Goal: Task Accomplishment & Management: Use online tool/utility

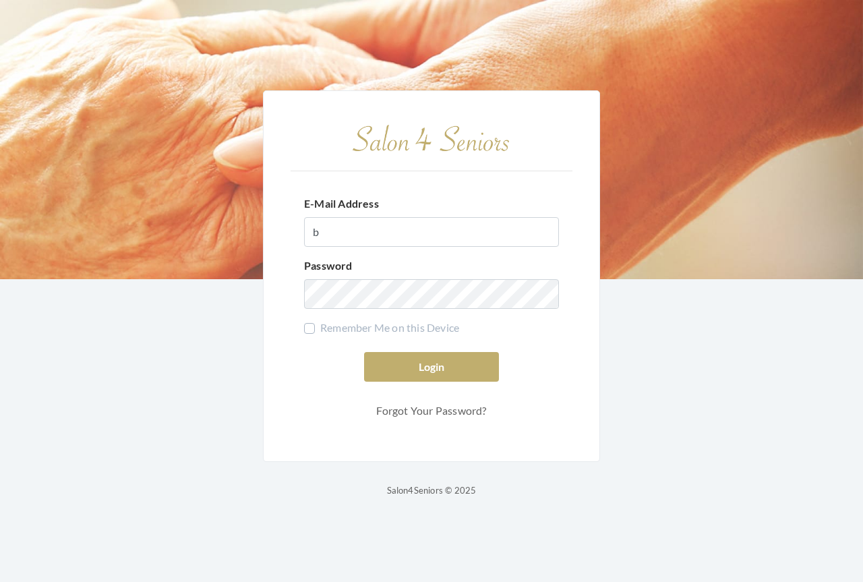
type input "[EMAIL_ADDRESS][DOMAIN_NAME]"
click at [307, 329] on label "Remember Me on this Device" at bounding box center [381, 328] width 155 height 16
checkbox input "true"
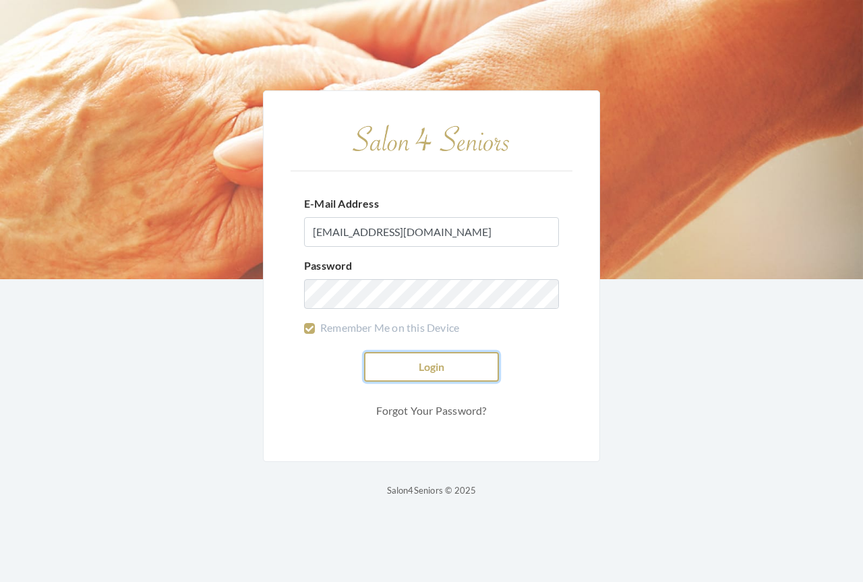
click at [418, 365] on button "Login" at bounding box center [431, 367] width 135 height 30
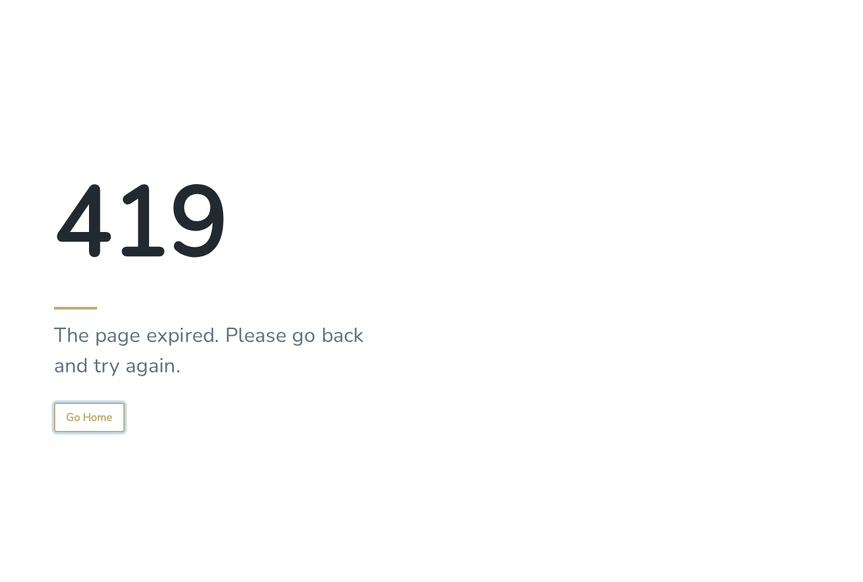
click at [111, 421] on button "Go Home" at bounding box center [89, 418] width 71 height 30
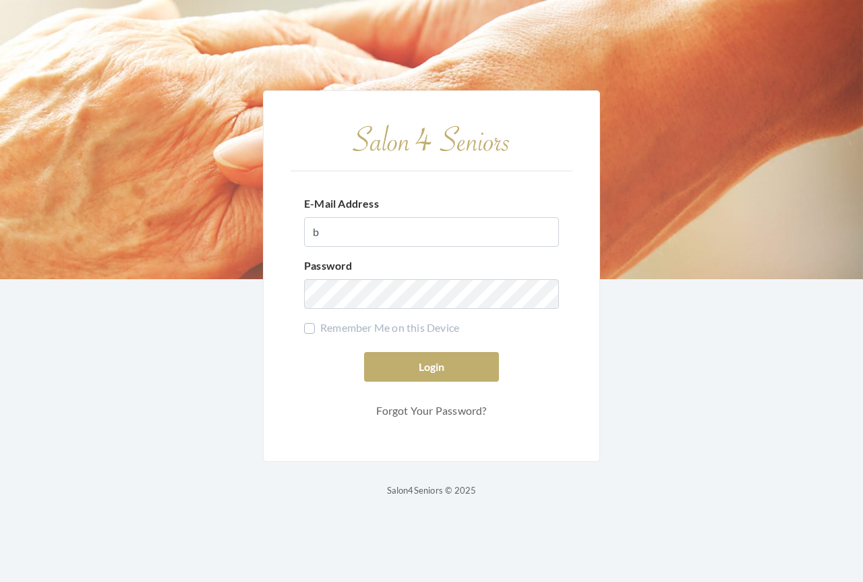
type input "[EMAIL_ADDRESS][DOMAIN_NAME]"
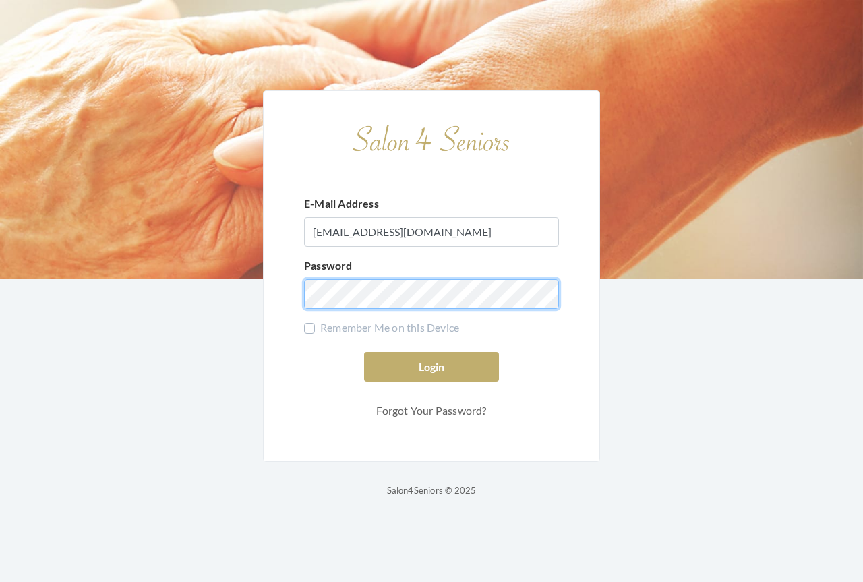
click at [364, 352] on button "Login" at bounding box center [431, 367] width 135 height 30
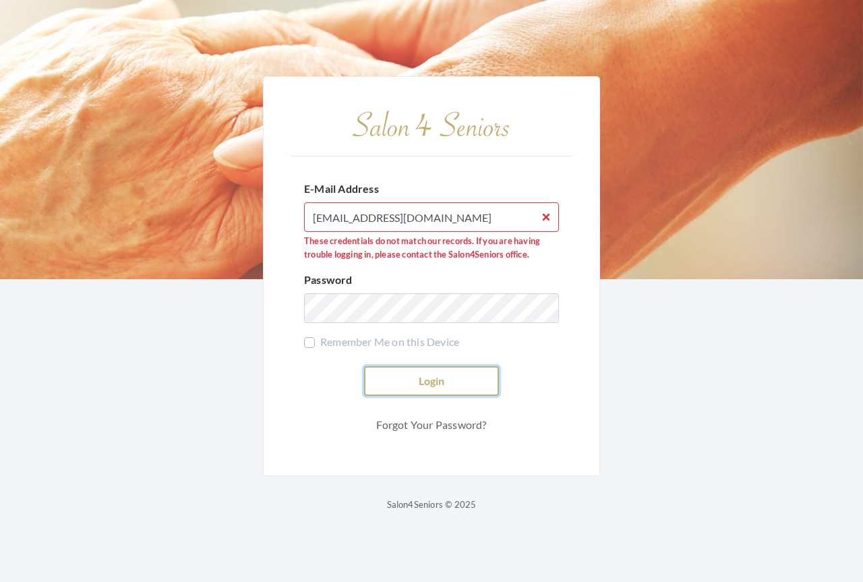
click at [416, 378] on button "Login" at bounding box center [431, 381] width 135 height 30
click at [400, 426] on link "Forgot Your Password?" at bounding box center [431, 425] width 135 height 26
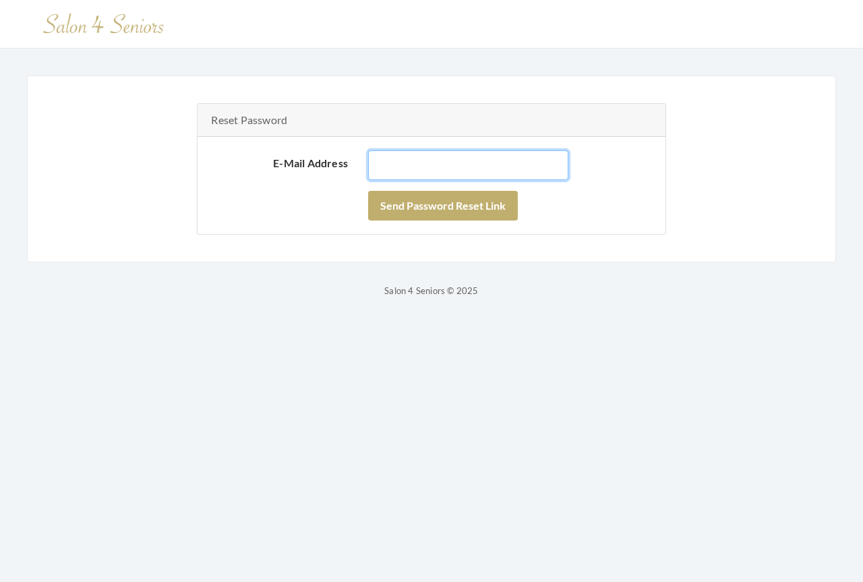
click at [453, 168] on input "E-Mail Address" at bounding box center [468, 165] width 200 height 30
type input "billingdept@salon4seniors.com"
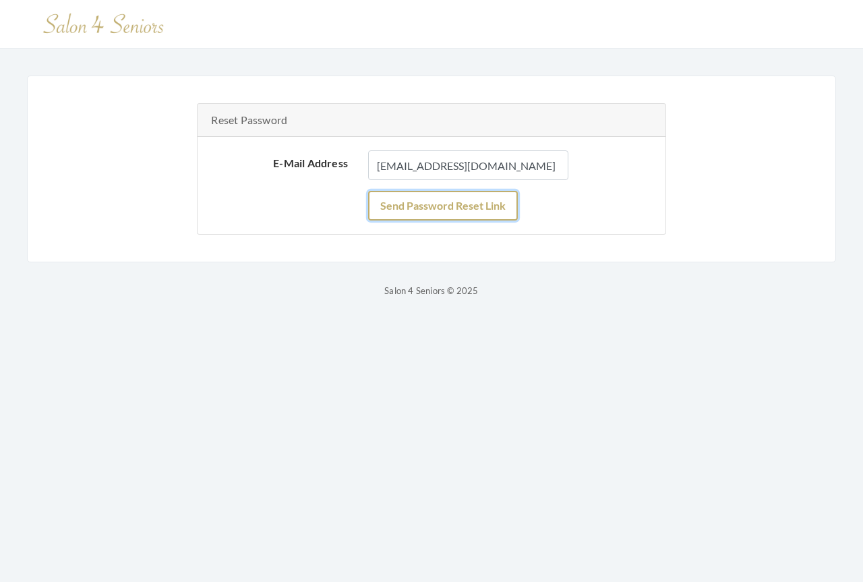
click at [449, 208] on button "Send Password Reset Link" at bounding box center [443, 206] width 150 height 30
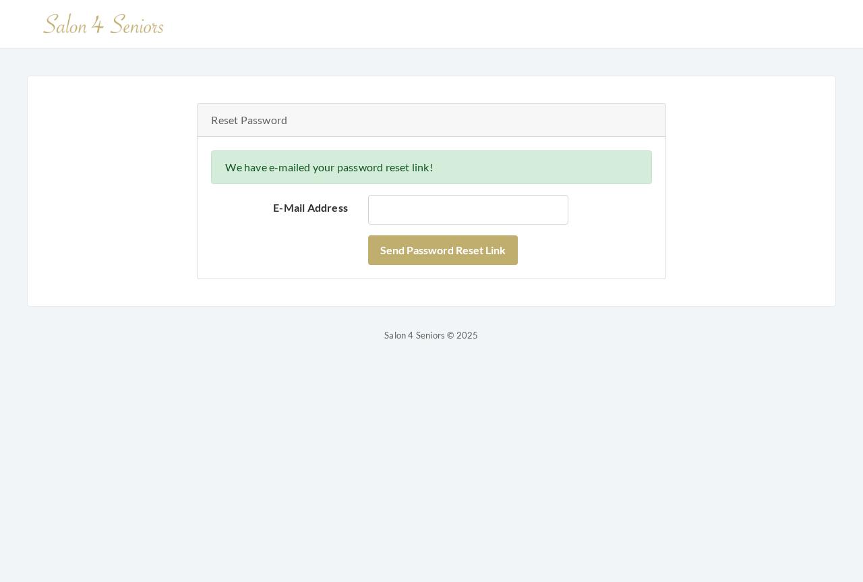
click at [94, 26] on img at bounding box center [103, 24] width 135 height 32
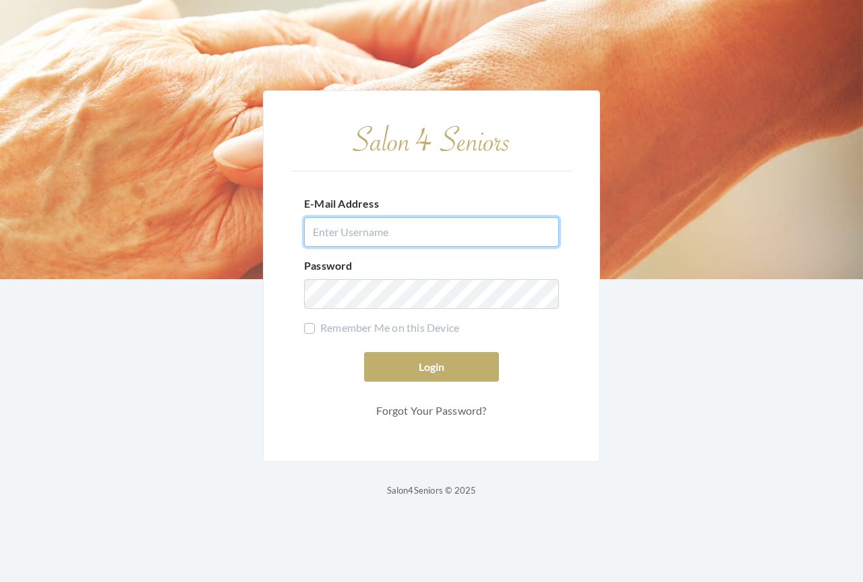
click at [376, 235] on input "E-Mail Address" at bounding box center [431, 232] width 255 height 30
type input "billingdept@salon4seniors.com"
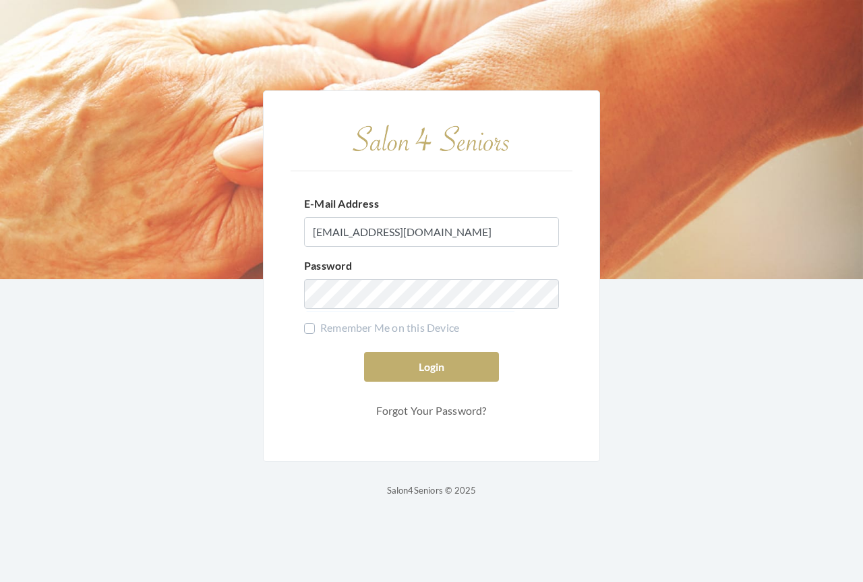
click at [312, 328] on label "Remember Me on this Device" at bounding box center [381, 328] width 155 height 16
checkbox input "true"
click at [445, 372] on button "Login" at bounding box center [431, 367] width 135 height 30
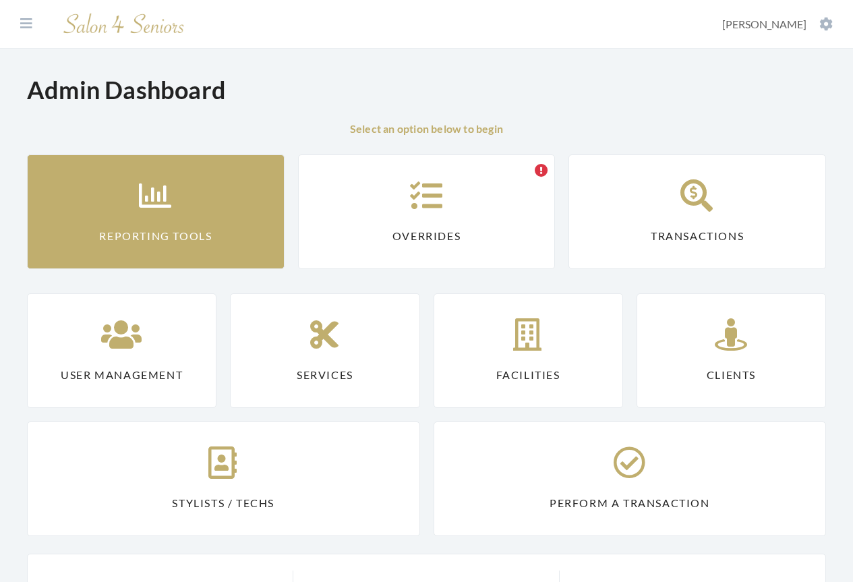
click at [199, 234] on link "Reporting Tools" at bounding box center [156, 211] width 258 height 115
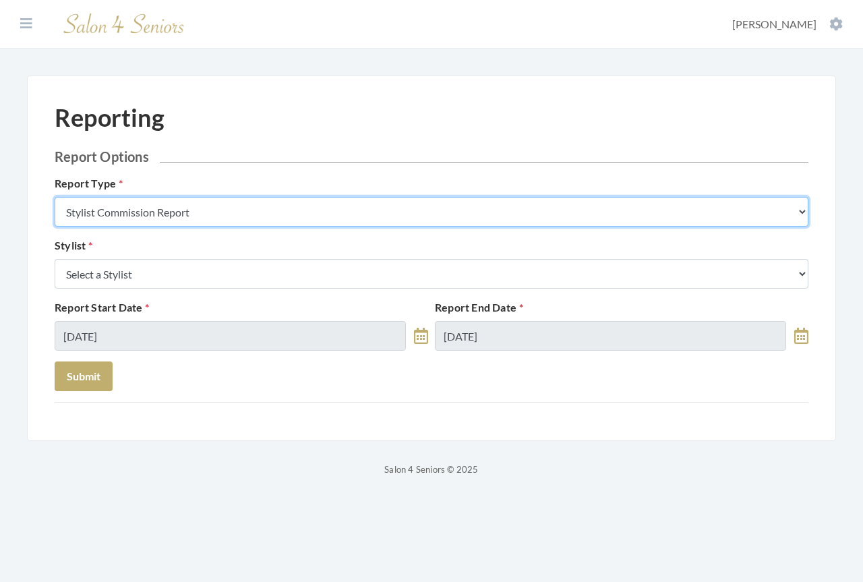
click at [208, 214] on select "Stylist Commission Report Tech Payroll Report Facility Billing Report Individua…" at bounding box center [432, 212] width 754 height 30
select select "individual"
click at [55, 197] on select "Stylist Commission Report Tech Payroll Report Facility Billing Report Individua…" at bounding box center [432, 212] width 754 height 30
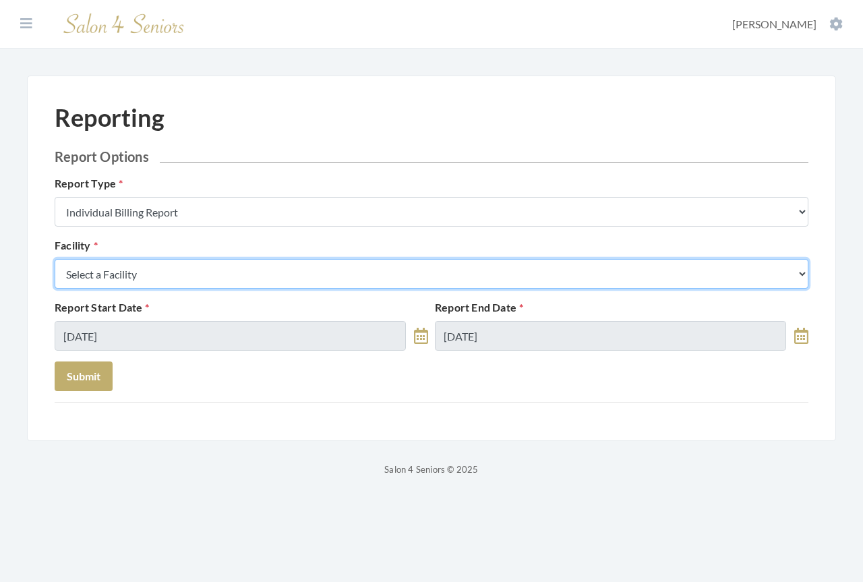
click at [163, 279] on select "Select a Facility Arbor Lakes NH Asher Point Belvedere Commons Brookdale Jones …" at bounding box center [432, 274] width 754 height 30
select select "42"
click at [55, 259] on select "Select a Facility Arbor Lakes NH Asher Point Belvedere Commons Brookdale Jones …" at bounding box center [432, 274] width 754 height 30
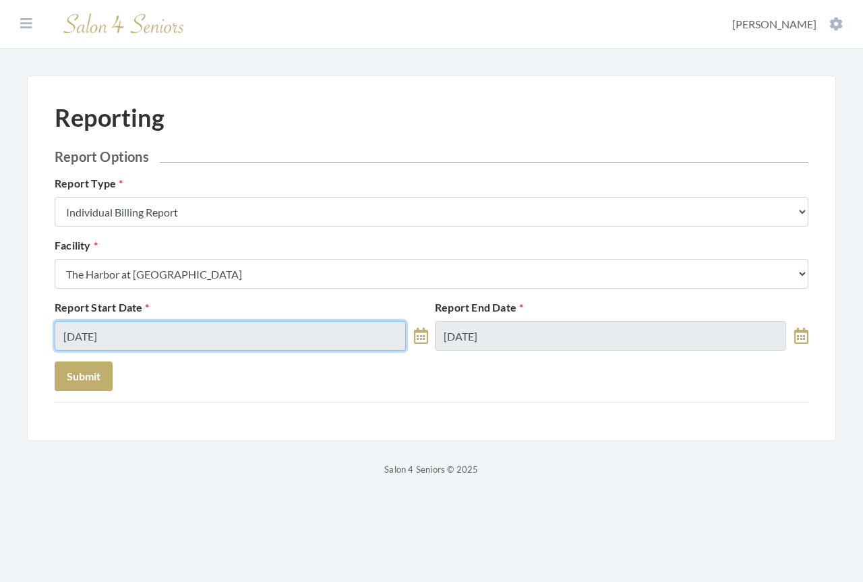
click at [172, 340] on body "Dashboard Facilities Services All Clients User Management Stylists / Techs Repo…" at bounding box center [431, 238] width 863 height 477
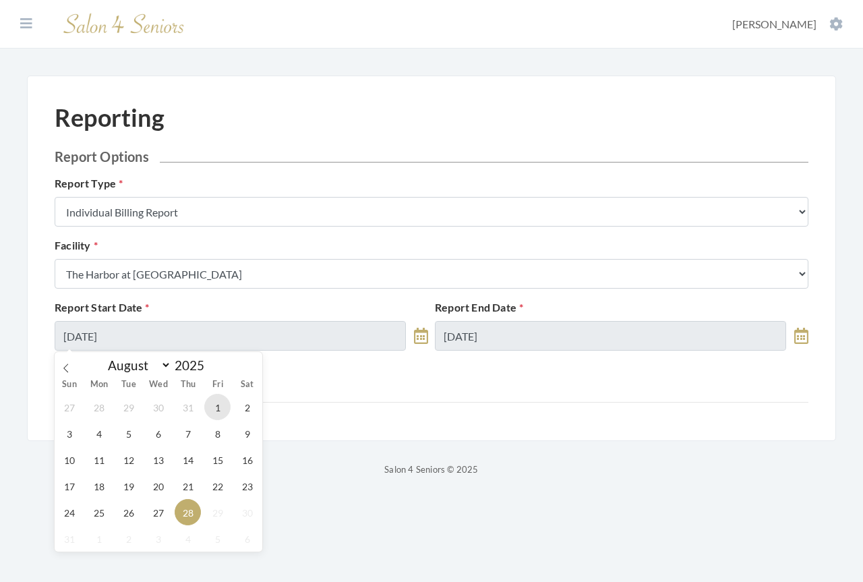
click at [217, 408] on span "1" at bounding box center [217, 407] width 26 height 26
type input "[DATE]"
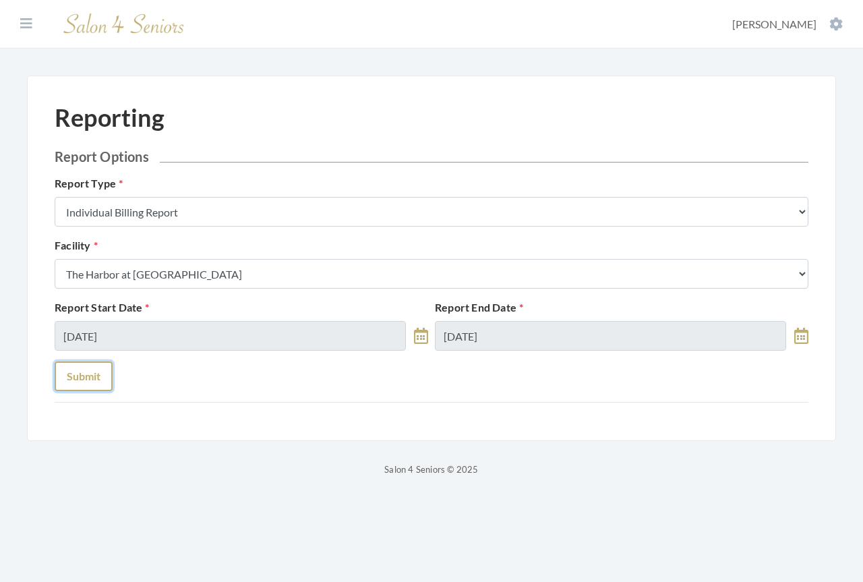
click at [93, 382] on button "Submit" at bounding box center [84, 376] width 58 height 30
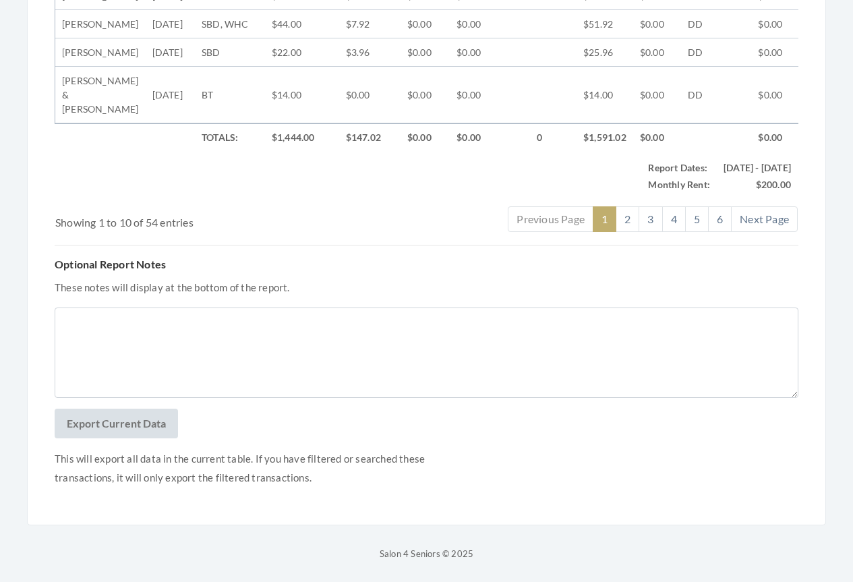
scroll to position [948, 0]
click at [114, 428] on button "Export Current Data" at bounding box center [116, 424] width 123 height 30
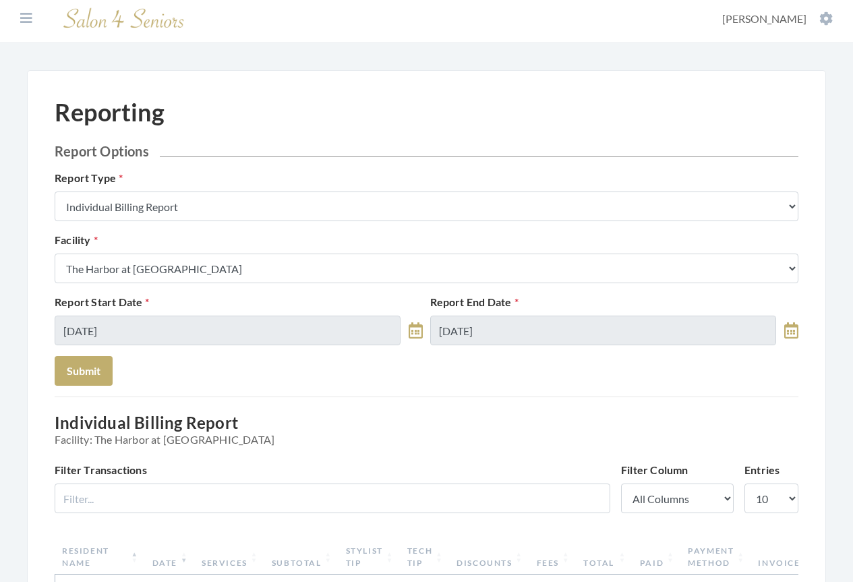
scroll to position [0, 0]
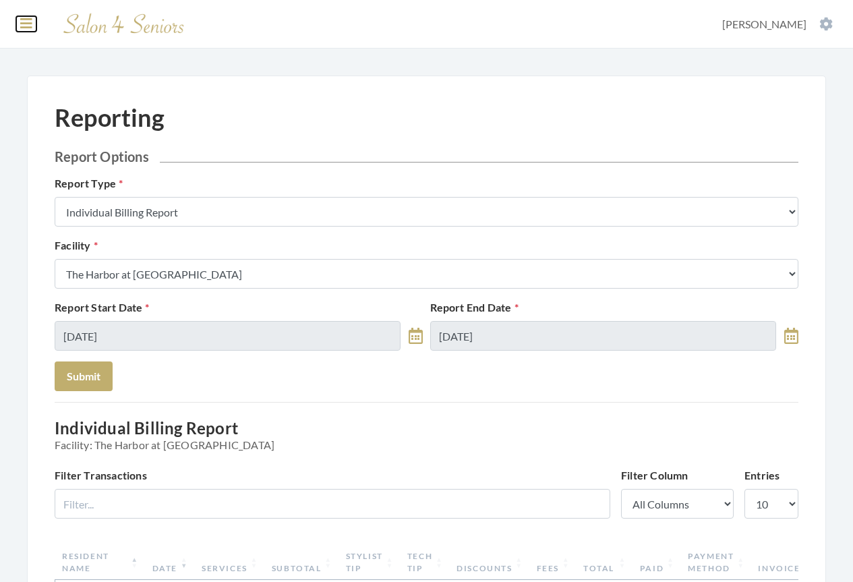
click at [22, 26] on icon at bounding box center [26, 23] width 12 height 13
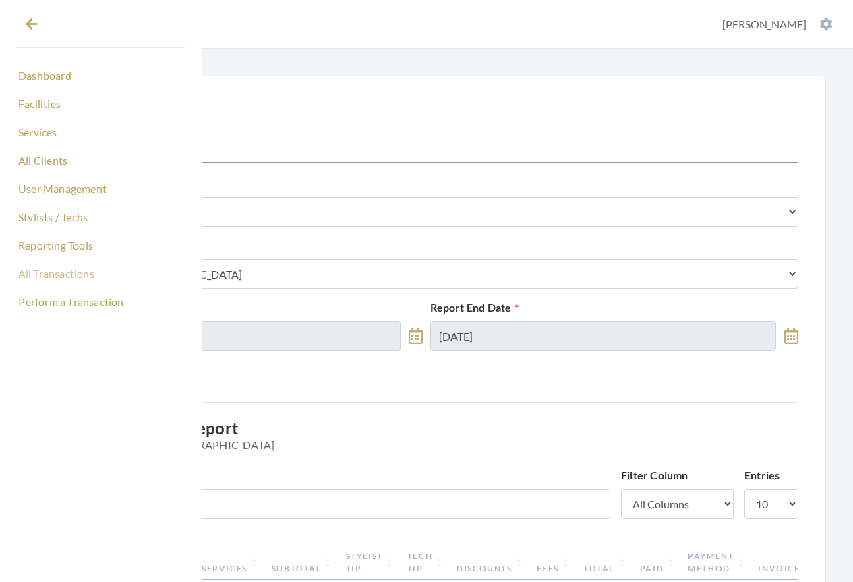
click at [38, 276] on link "All Transactions" at bounding box center [100, 273] width 169 height 23
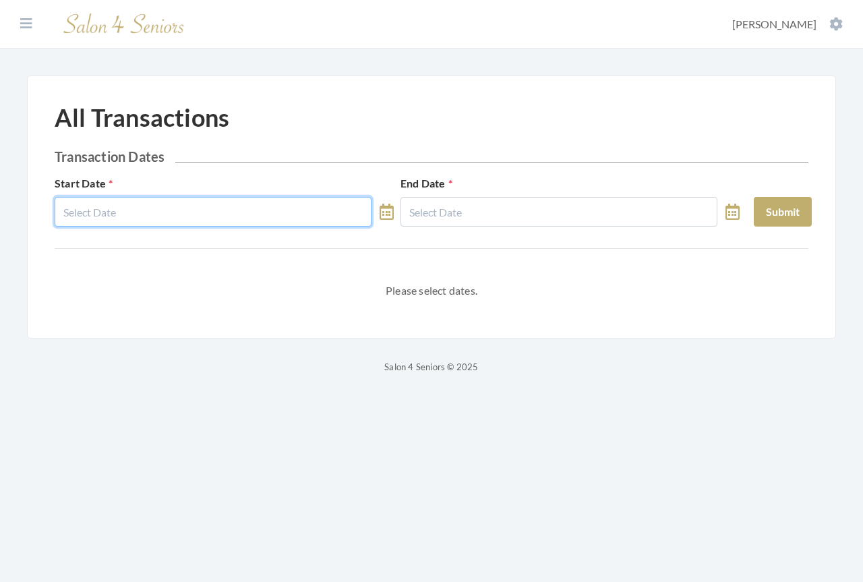
click at [130, 214] on input "text" at bounding box center [213, 212] width 317 height 30
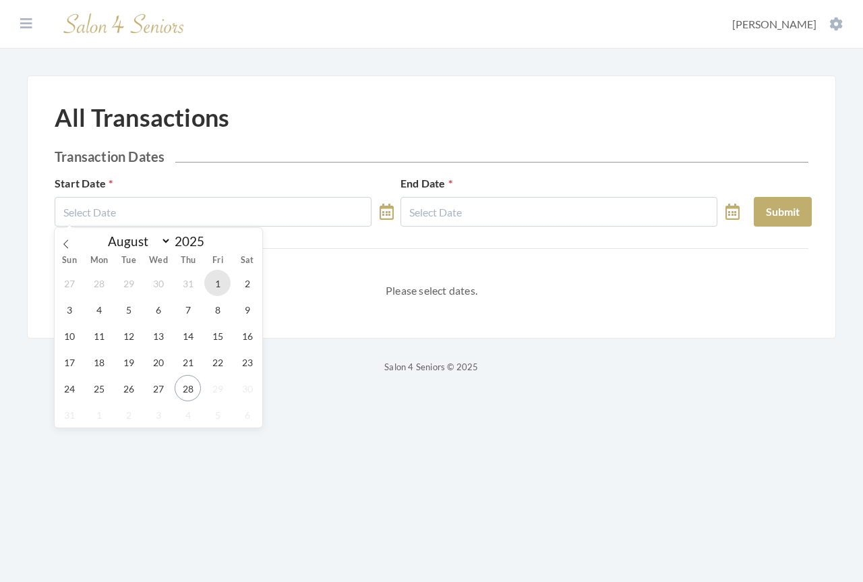
click at [217, 285] on span "1" at bounding box center [217, 283] width 26 height 26
type input "[DATE]"
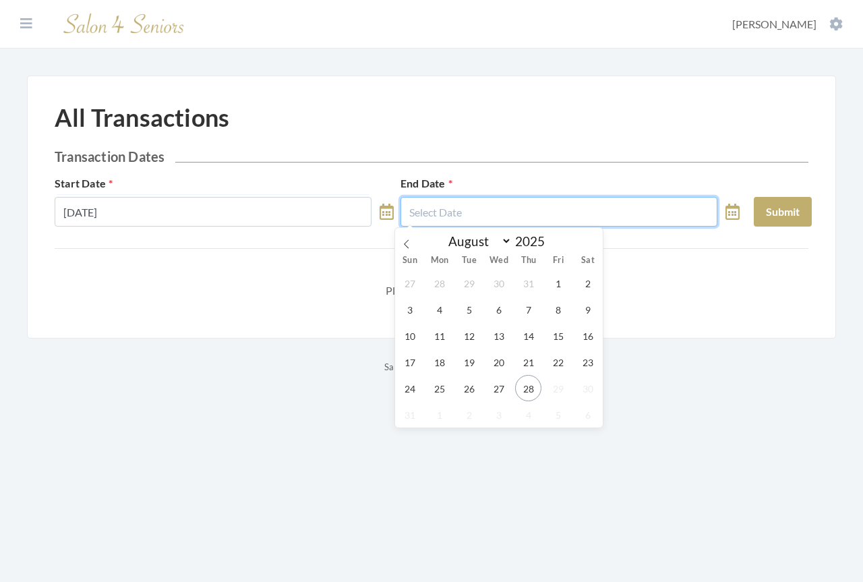
click at [457, 206] on input "text" at bounding box center [559, 212] width 317 height 30
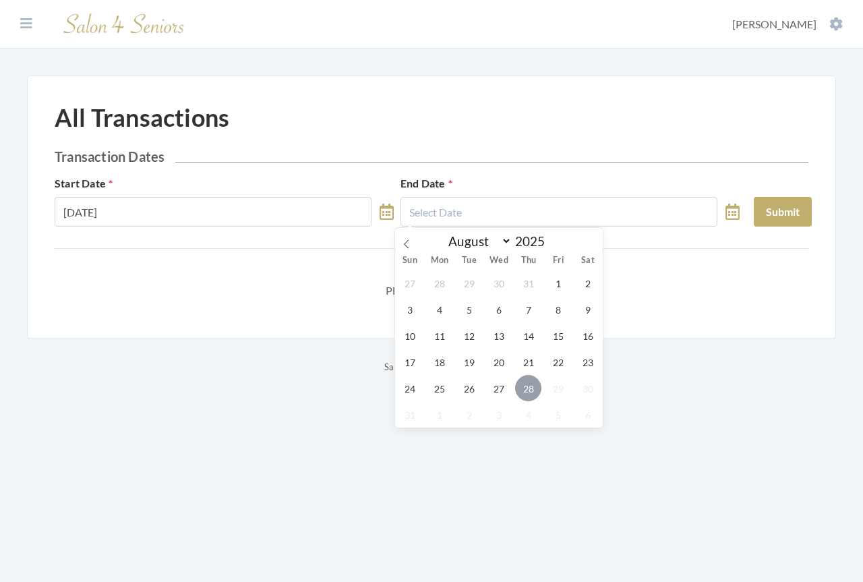
click at [533, 390] on span "28" at bounding box center [528, 388] width 26 height 26
type input "[DATE]"
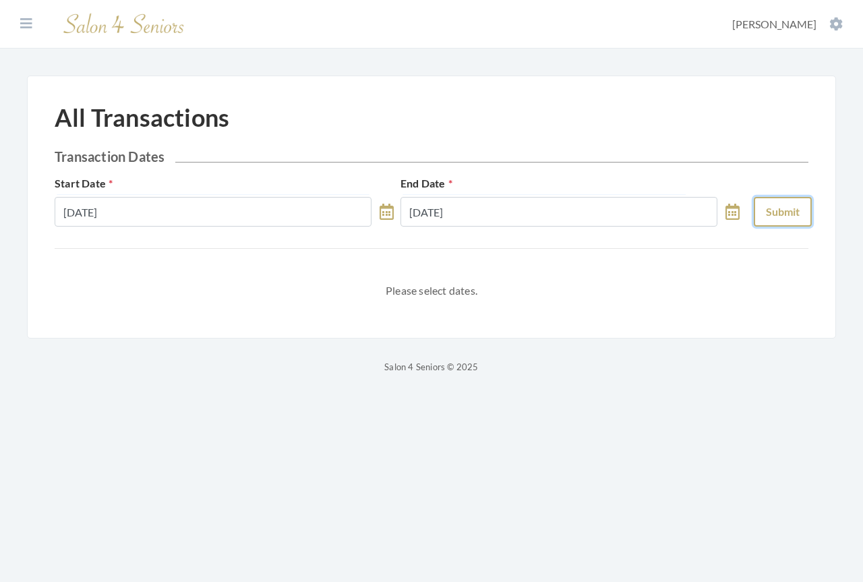
click at [775, 208] on button "Submit" at bounding box center [783, 212] width 58 height 30
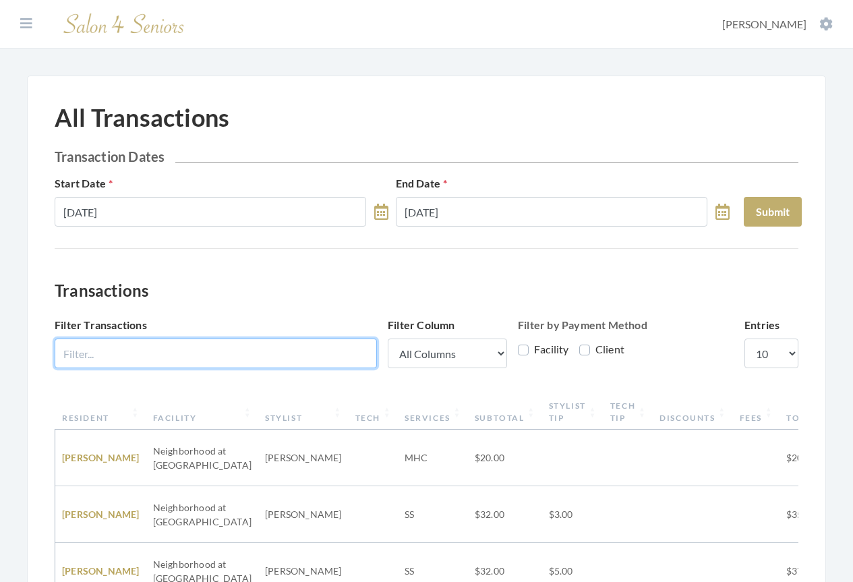
click at [203, 350] on input "Filter Transactions" at bounding box center [216, 354] width 322 height 30
type input "harbor at op"
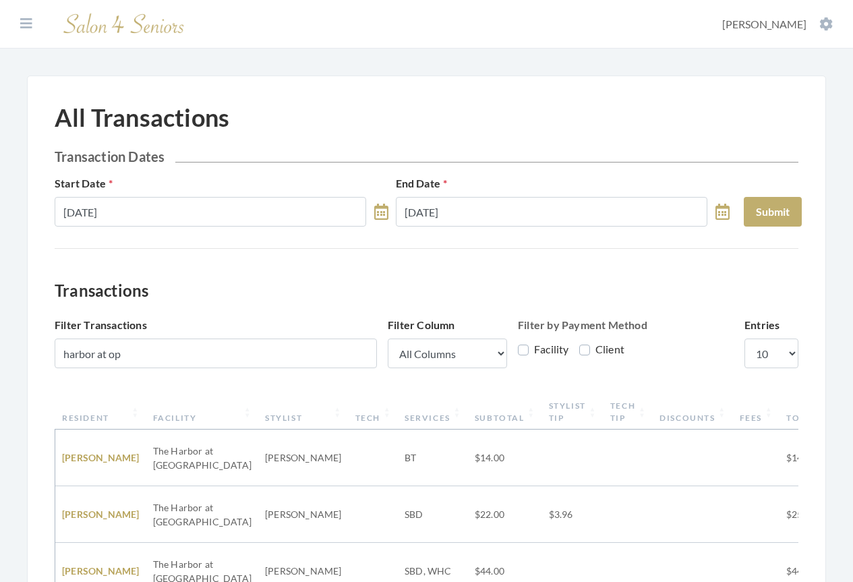
click at [98, 420] on th "Resident" at bounding box center [100, 411] width 91 height 35
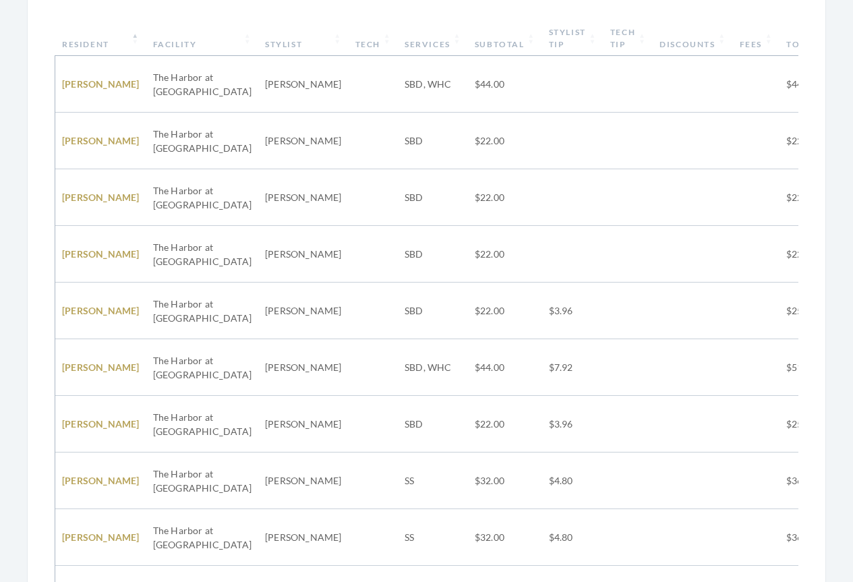
scroll to position [492, 0]
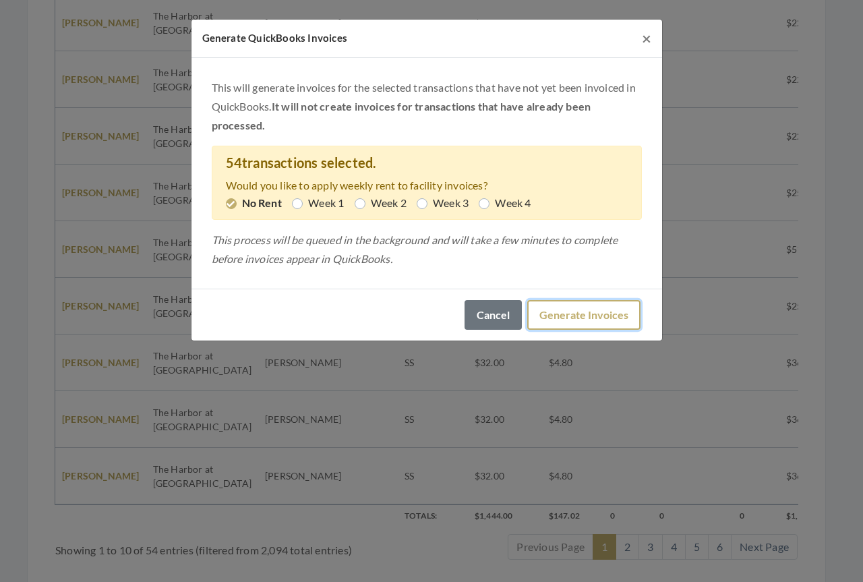
click at [557, 320] on button "Generate Invoices" at bounding box center [583, 315] width 113 height 30
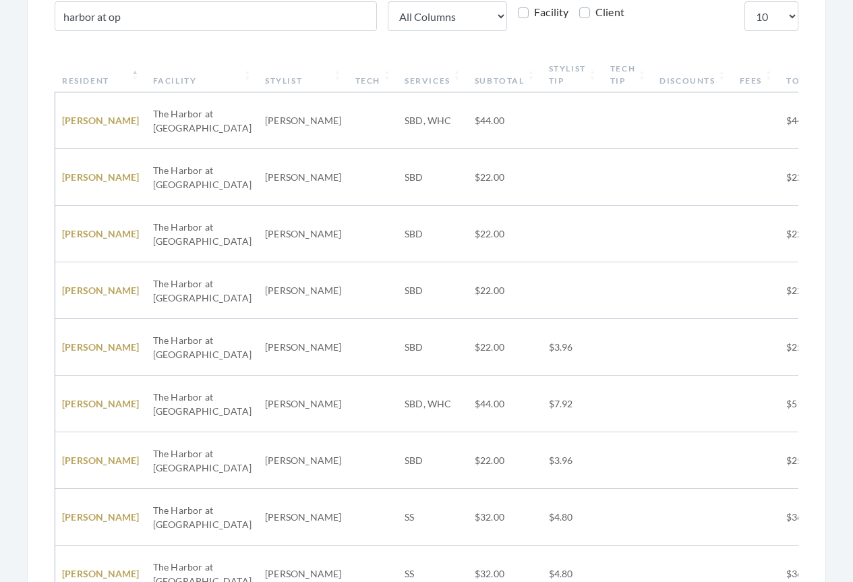
scroll to position [202, 0]
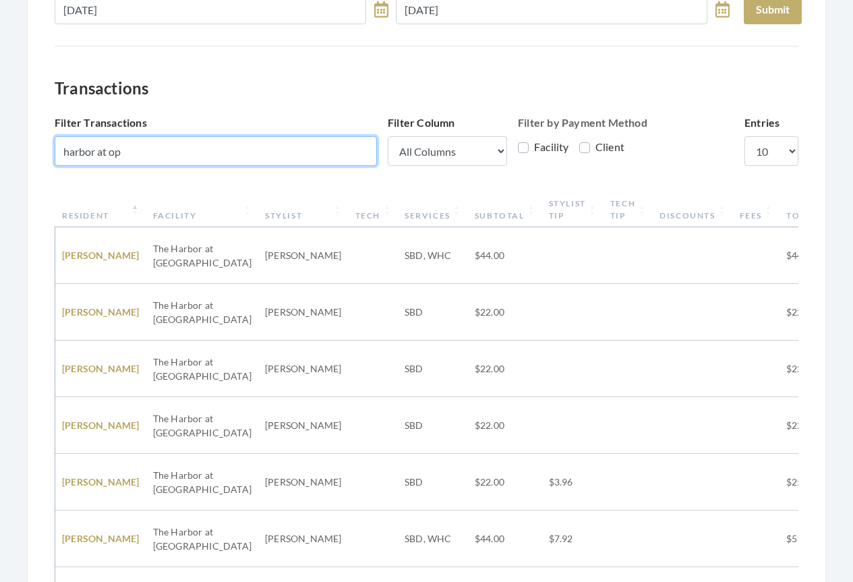
click at [305, 148] on input "harbor at op" at bounding box center [216, 151] width 322 height 30
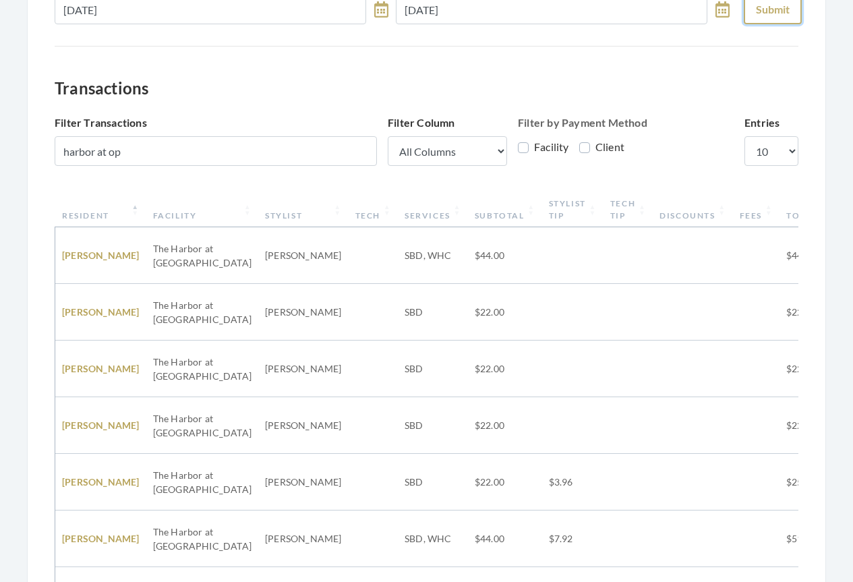
click at [771, 14] on button "Submit" at bounding box center [773, 10] width 58 height 30
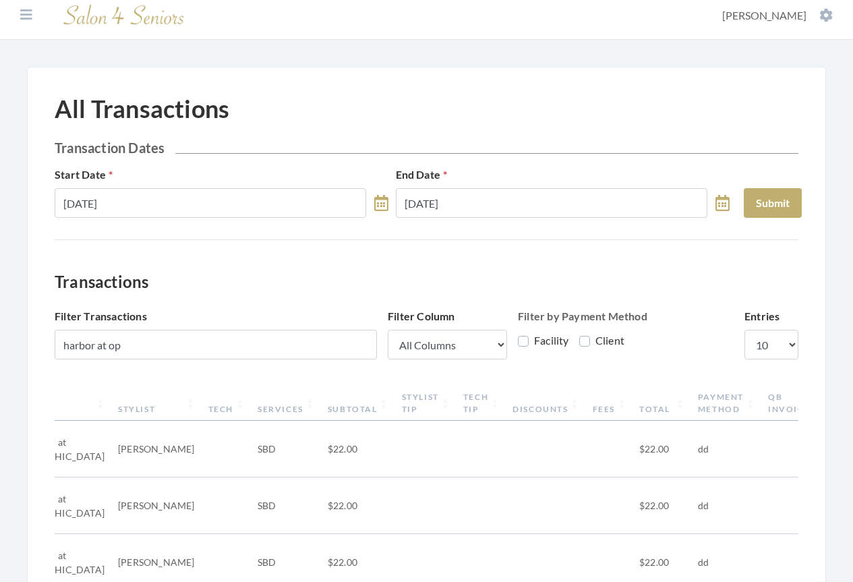
scroll to position [0, 0]
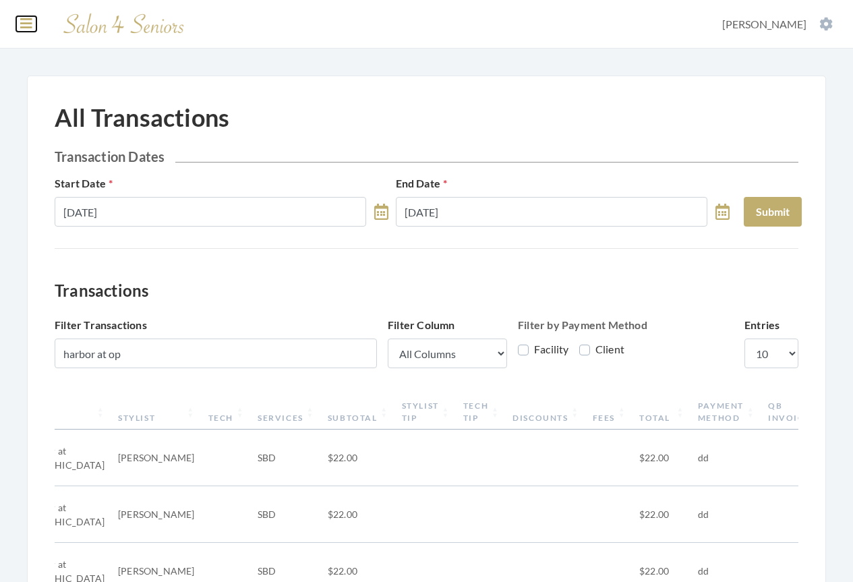
click at [22, 22] on icon at bounding box center [26, 23] width 12 height 13
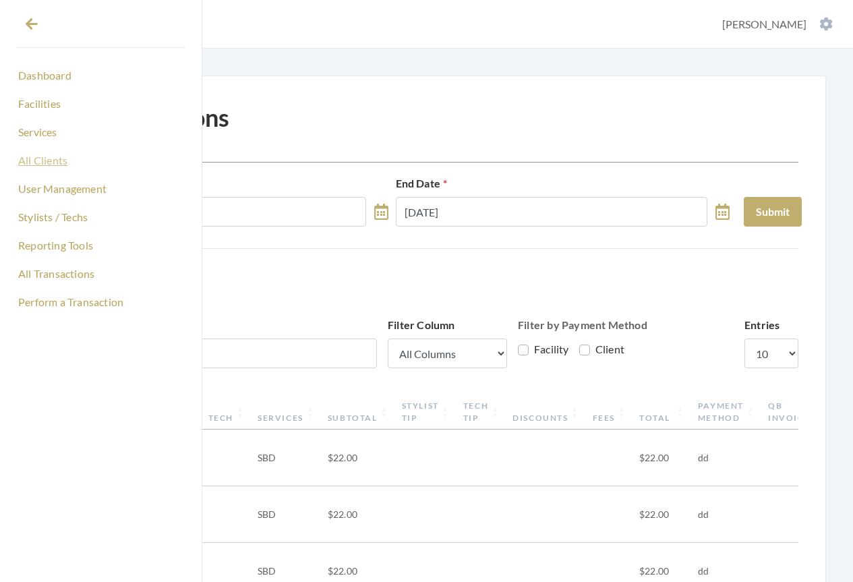
click at [38, 165] on link "All Clients" at bounding box center [100, 160] width 169 height 23
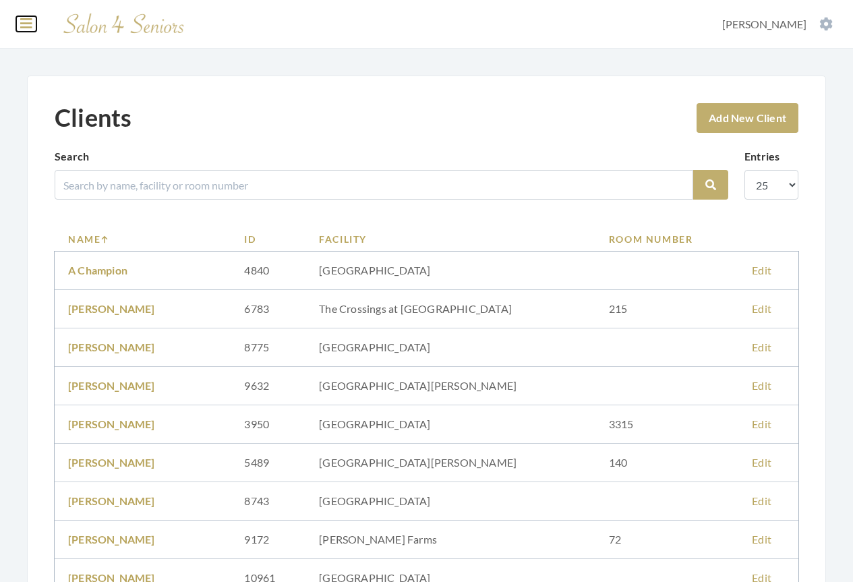
click at [29, 23] on icon at bounding box center [26, 23] width 12 height 13
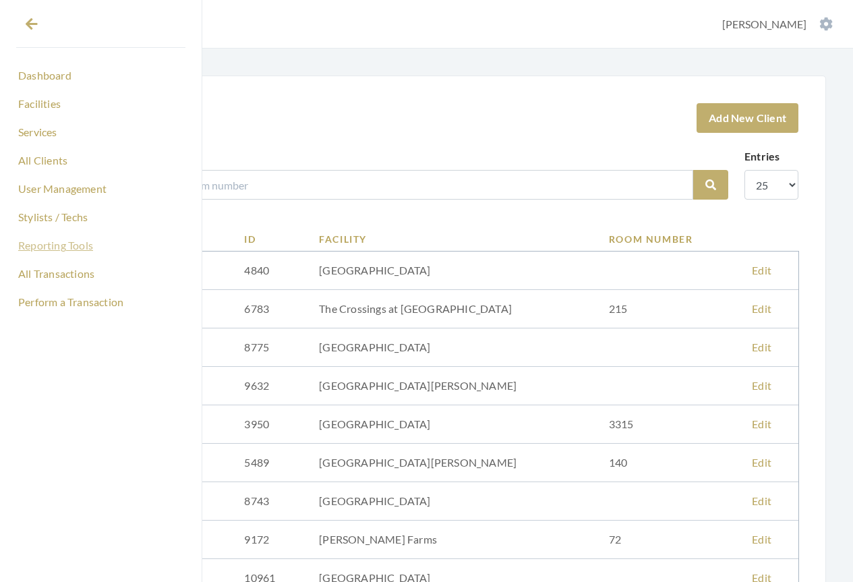
click at [40, 244] on link "Reporting Tools" at bounding box center [100, 245] width 169 height 23
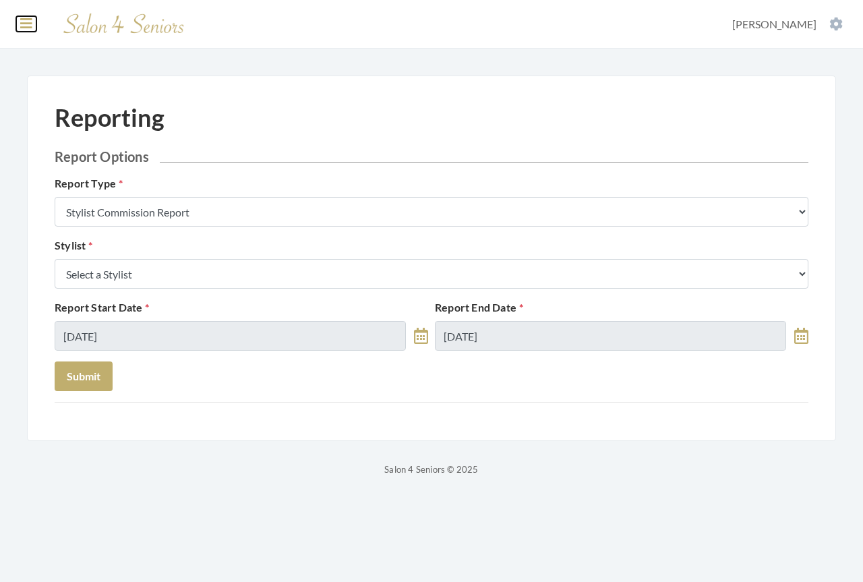
click at [22, 24] on icon at bounding box center [26, 23] width 12 height 13
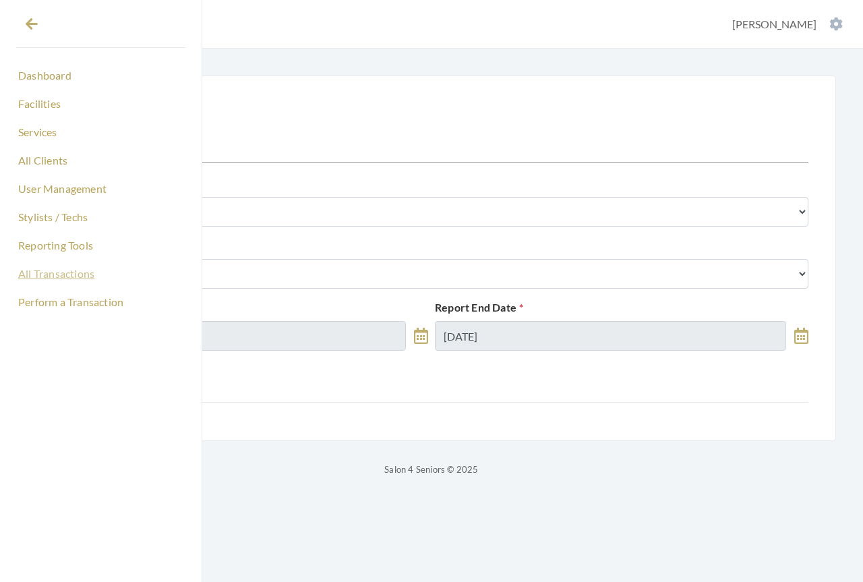
click at [44, 271] on link "All Transactions" at bounding box center [100, 273] width 169 height 23
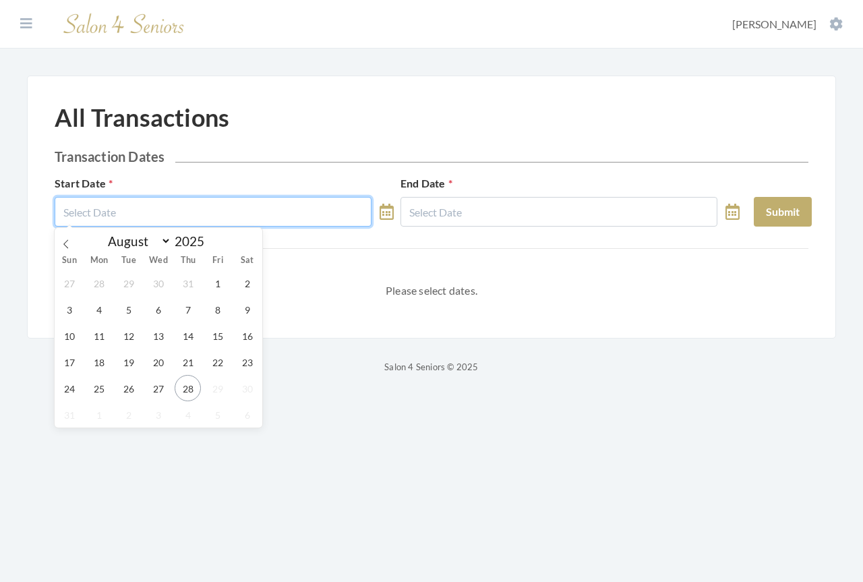
click at [159, 212] on input "text" at bounding box center [213, 212] width 317 height 30
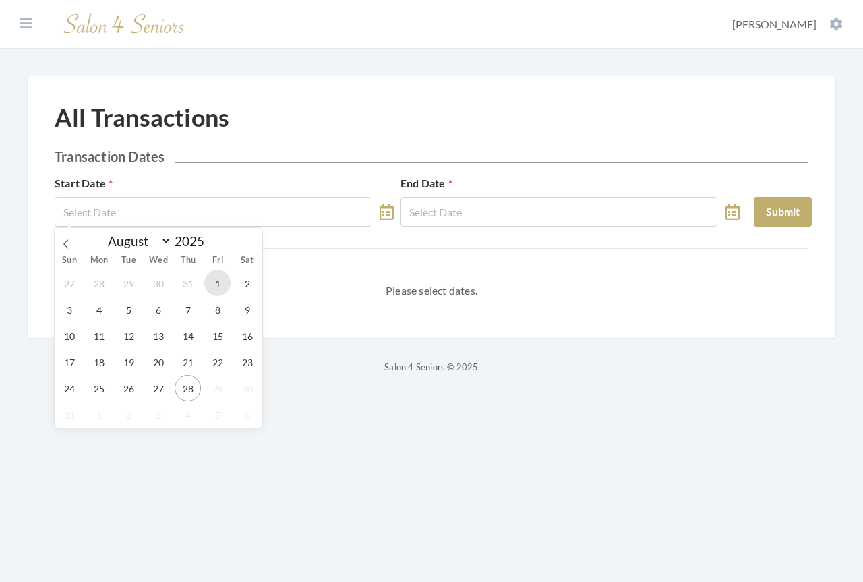
click at [213, 283] on span "1" at bounding box center [217, 283] width 26 height 26
type input "[DATE]"
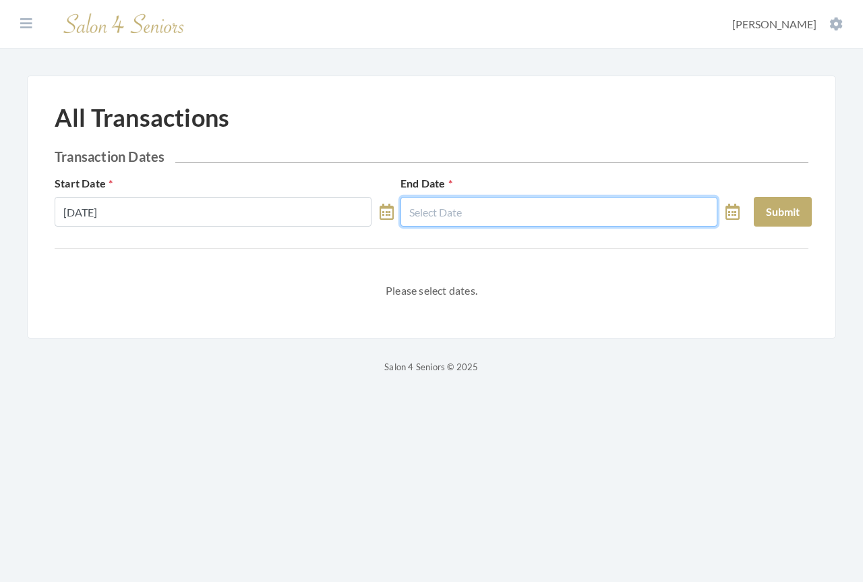
click at [444, 214] on input "text" at bounding box center [559, 212] width 317 height 30
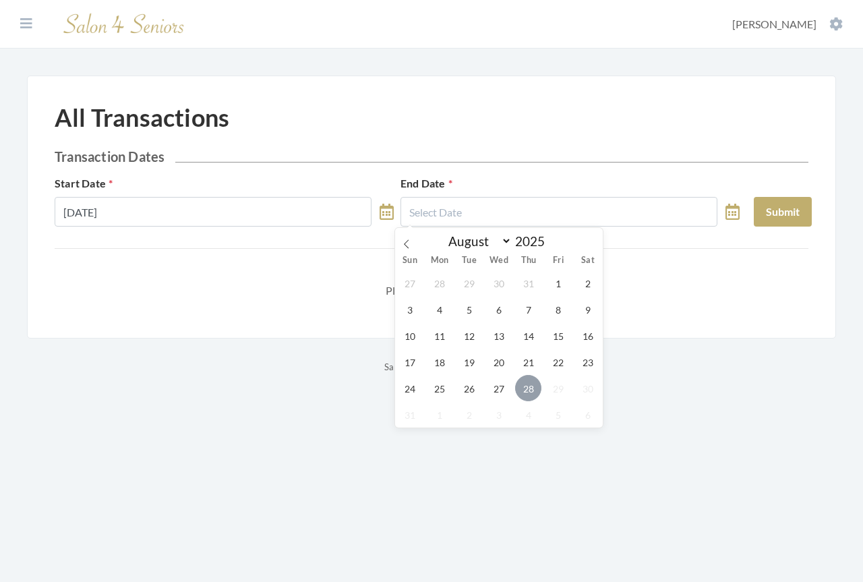
click at [527, 392] on span "28" at bounding box center [528, 388] width 26 height 26
type input "[DATE]"
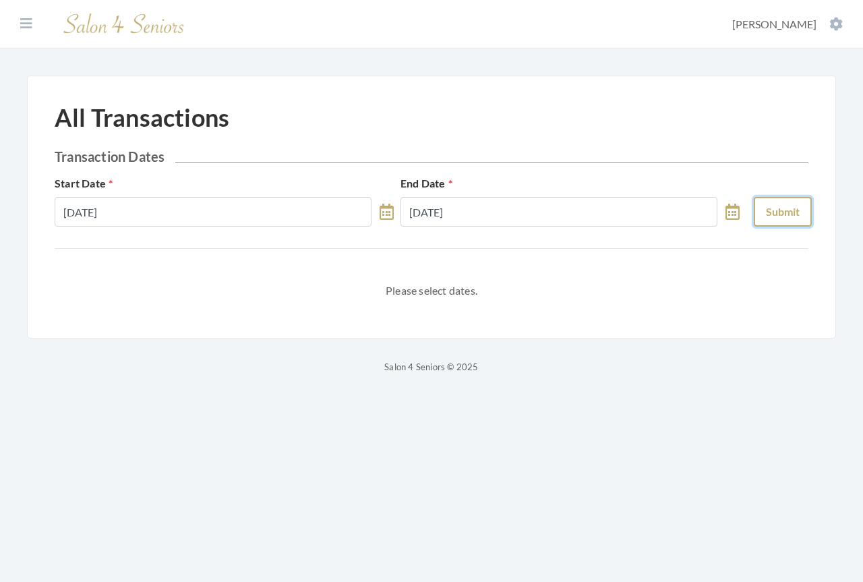
click at [785, 215] on button "Submit" at bounding box center [783, 212] width 58 height 30
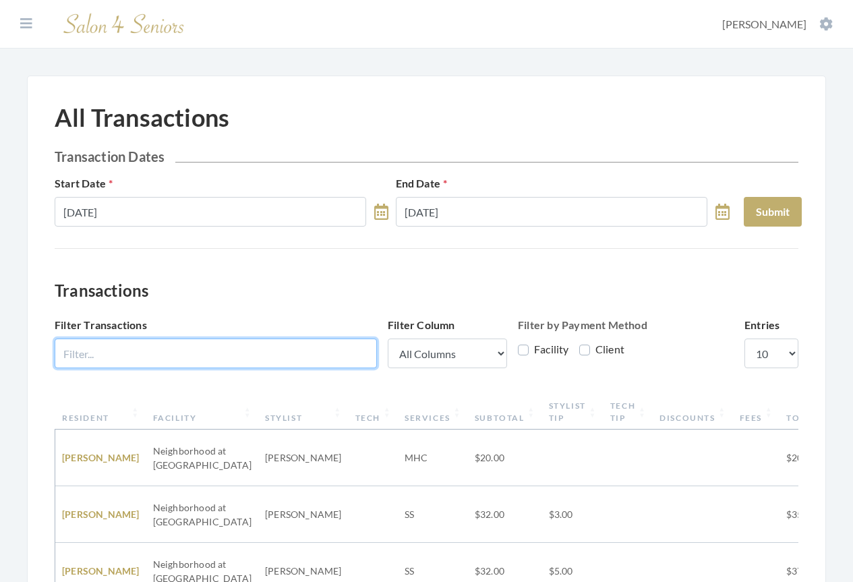
click at [158, 349] on input "Filter Transactions" at bounding box center [216, 354] width 322 height 30
type input "harbor at opelika"
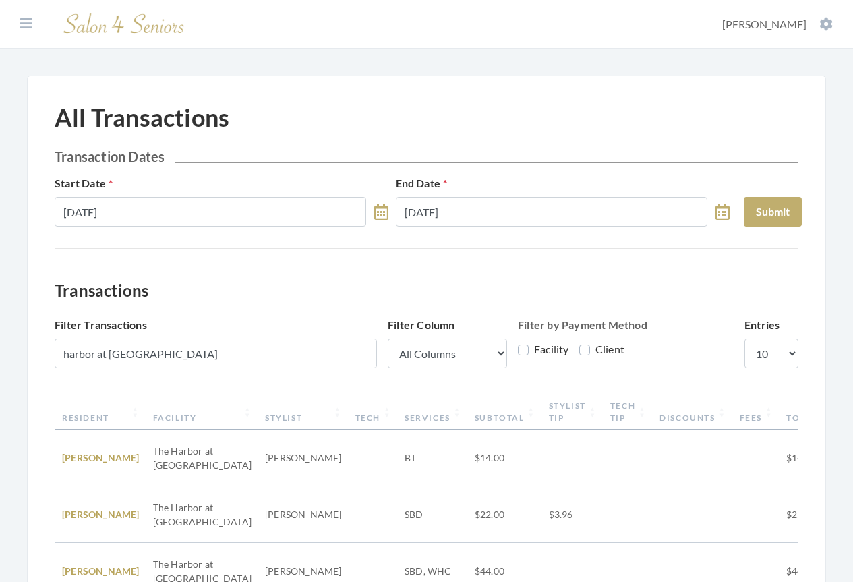
click at [94, 415] on th "Resident" at bounding box center [100, 411] width 91 height 35
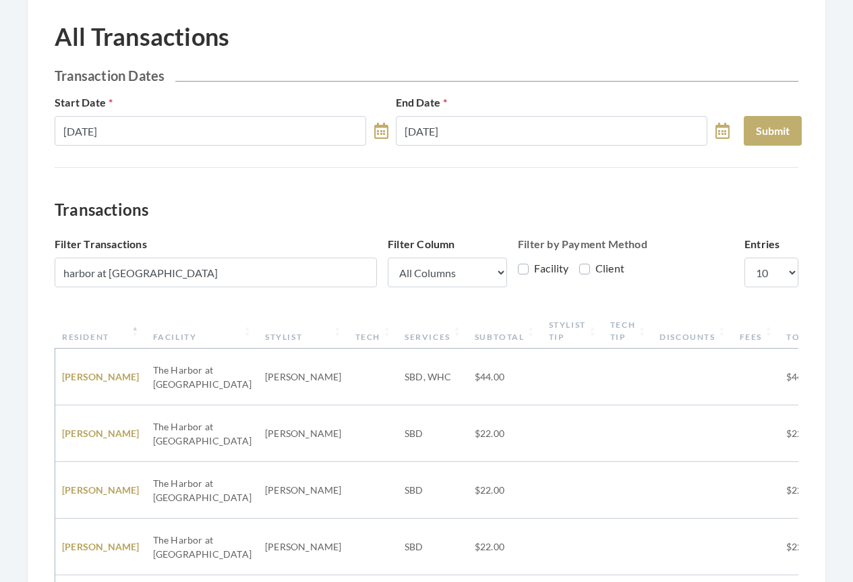
scroll to position [492, 0]
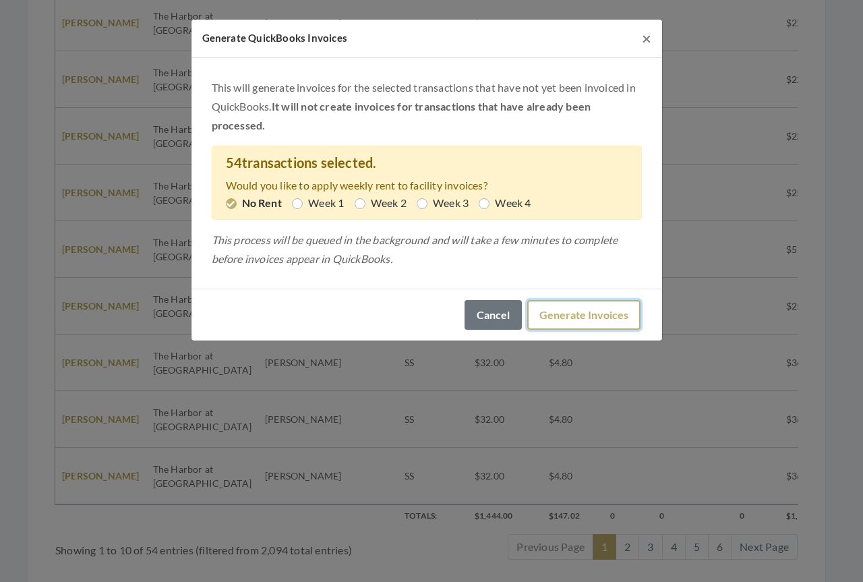
click at [593, 320] on button "Generate Invoices" at bounding box center [583, 315] width 113 height 30
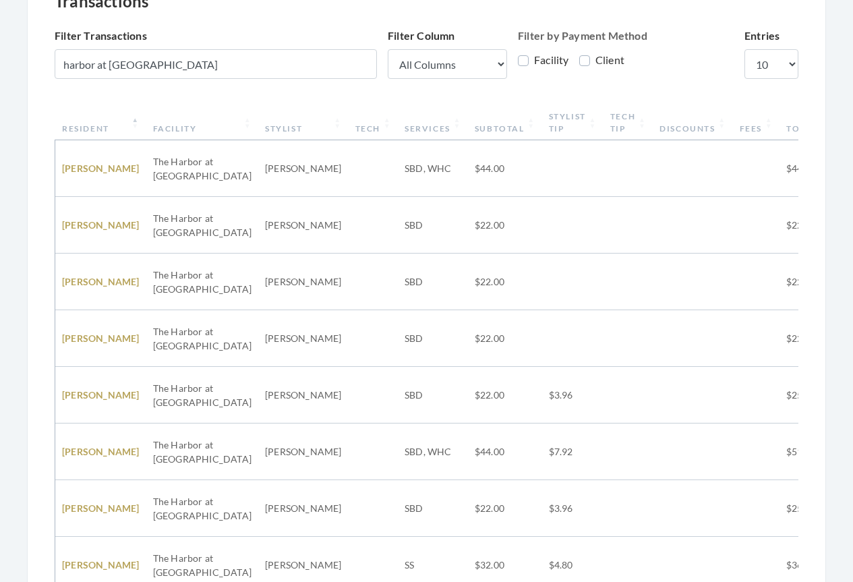
scroll to position [0, 0]
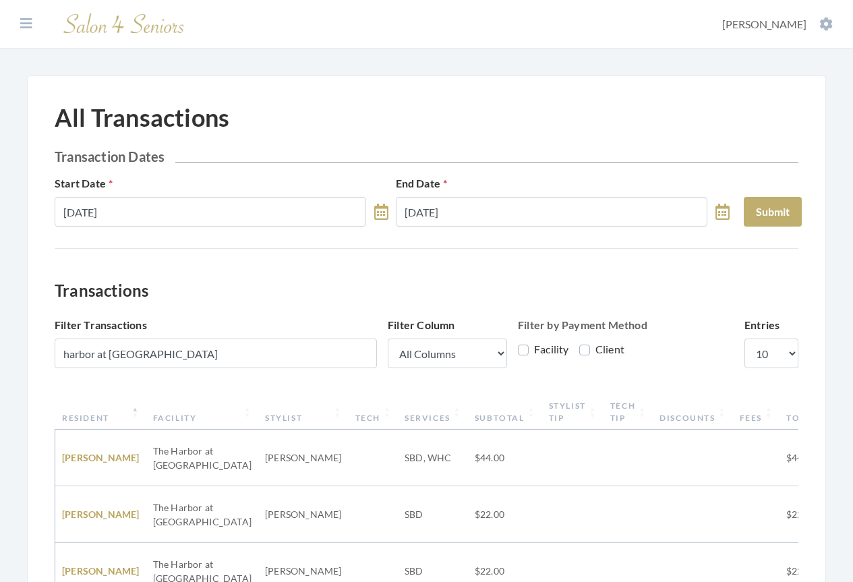
click at [129, 30] on img at bounding box center [124, 24] width 135 height 32
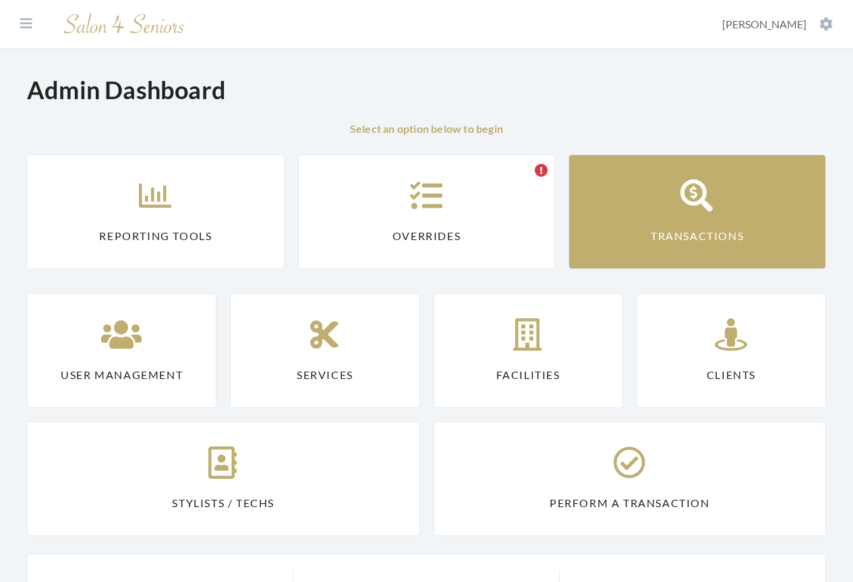
click at [685, 223] on link "Transactions" at bounding box center [697, 211] width 258 height 115
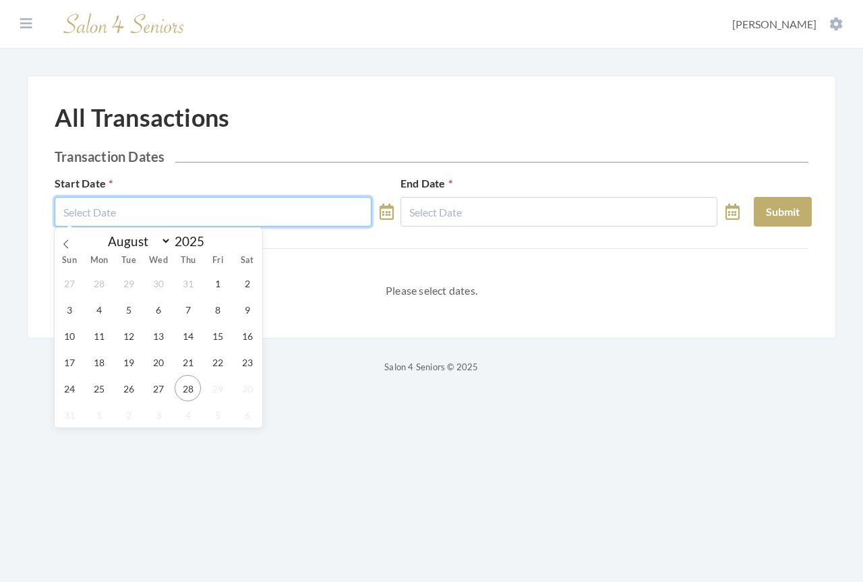
click at [287, 219] on input "text" at bounding box center [213, 212] width 317 height 30
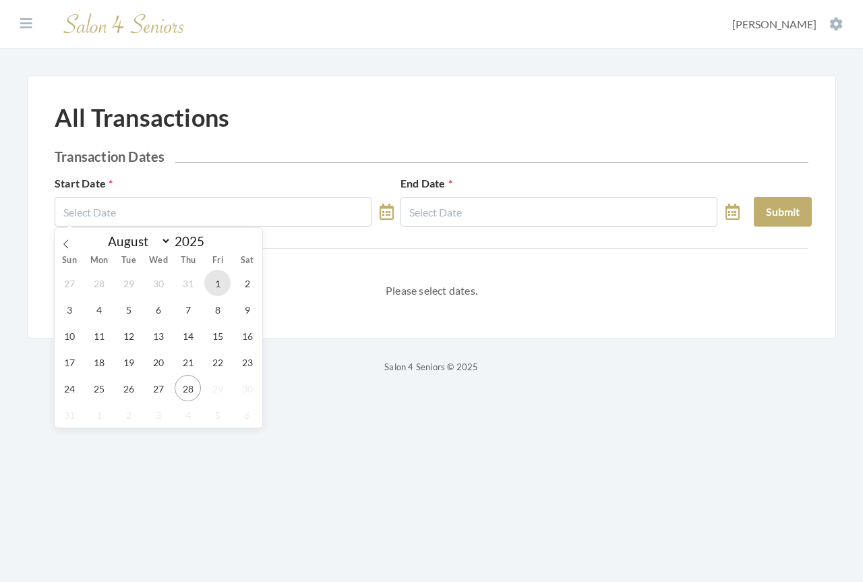
click at [218, 282] on span "1" at bounding box center [217, 283] width 26 height 26
type input "[DATE]"
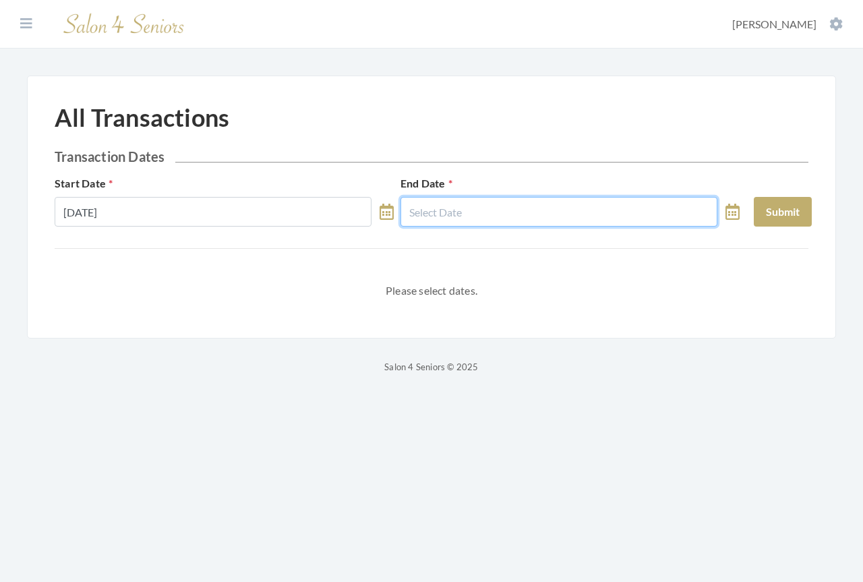
click at [454, 202] on input "text" at bounding box center [559, 212] width 317 height 30
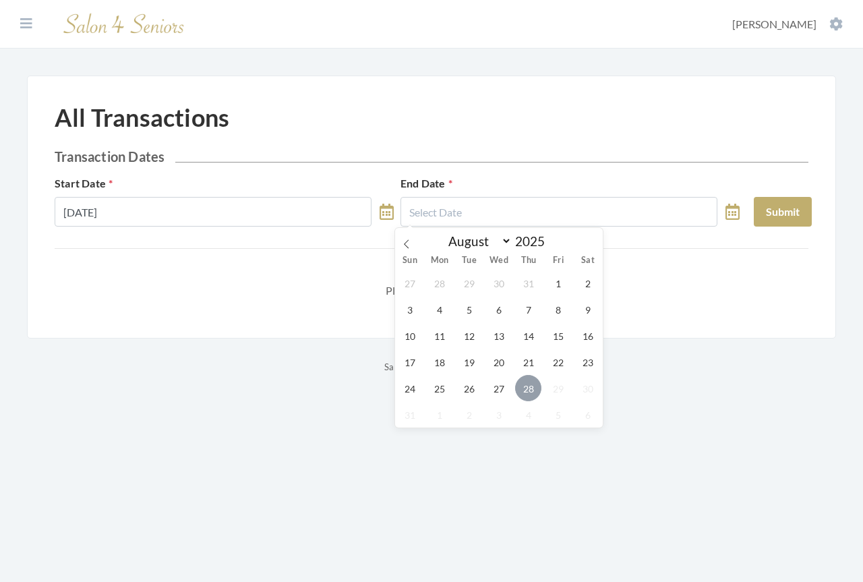
click at [527, 385] on span "28" at bounding box center [528, 388] width 26 height 26
type input "[DATE]"
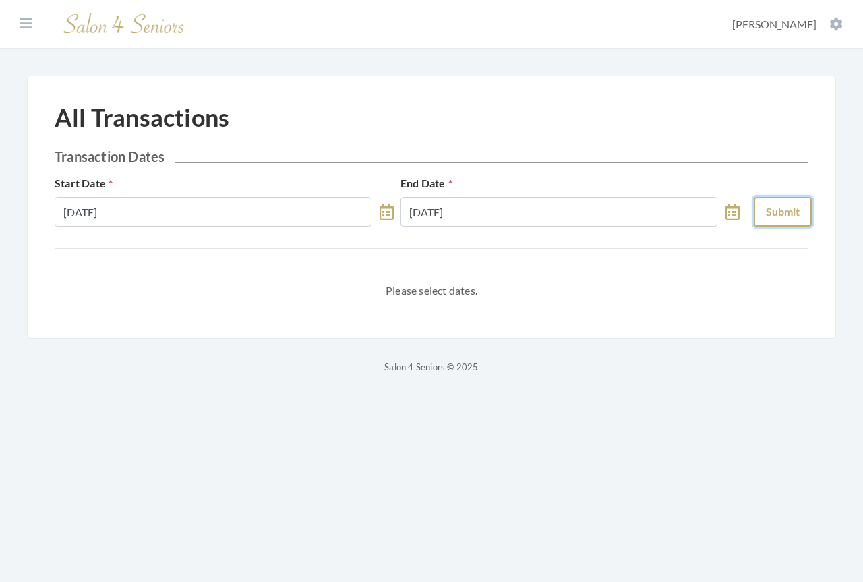
click at [769, 214] on button "Submit" at bounding box center [783, 212] width 58 height 30
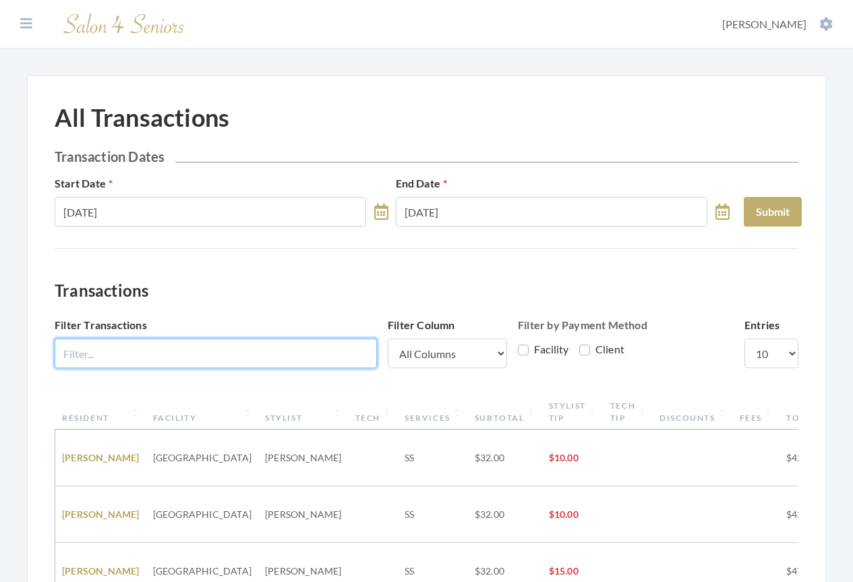
click at [205, 349] on input "Filter Transactions" at bounding box center [216, 354] width 322 height 30
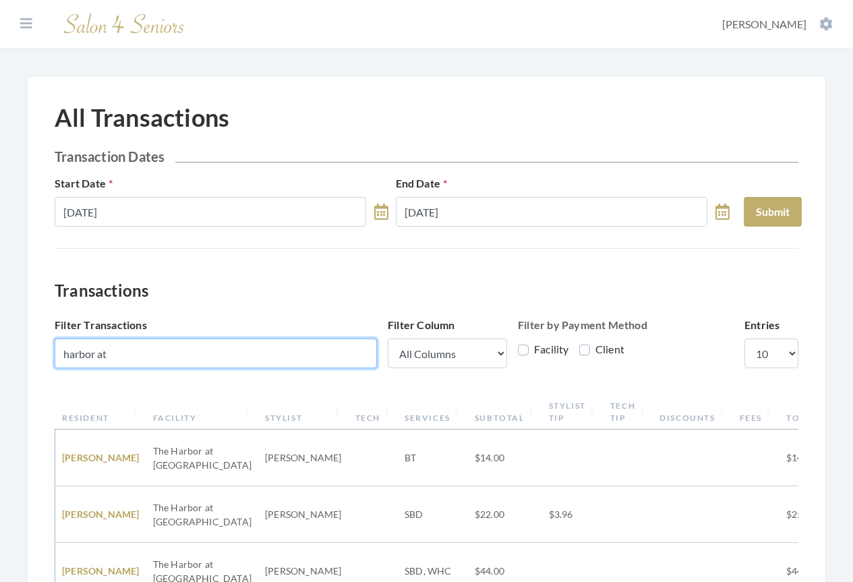
type input "harbor at"
click at [98, 414] on th "Resident" at bounding box center [100, 411] width 91 height 35
